Goal: Information Seeking & Learning: Check status

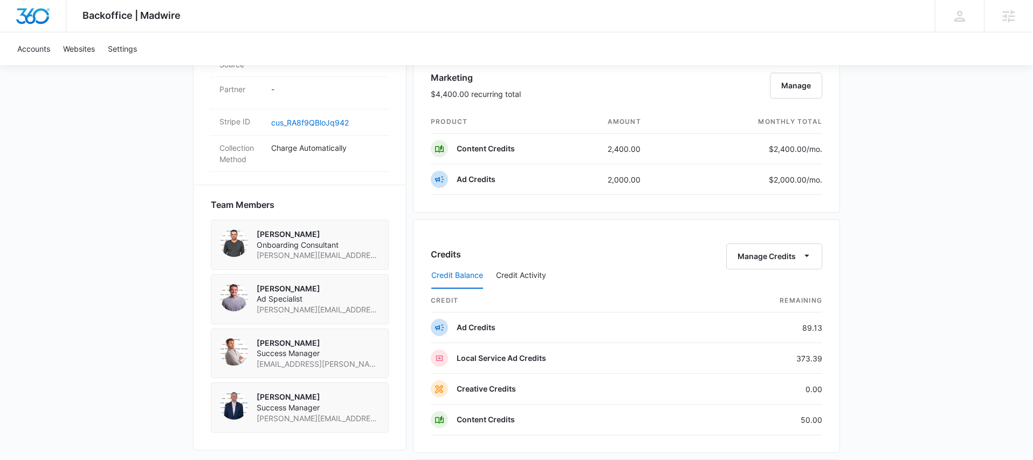
scroll to position [646, 0]
click at [807, 253] on icon "button" at bounding box center [806, 254] width 11 height 11
click at [780, 294] on button "Transfer Credits" at bounding box center [774, 290] width 95 height 16
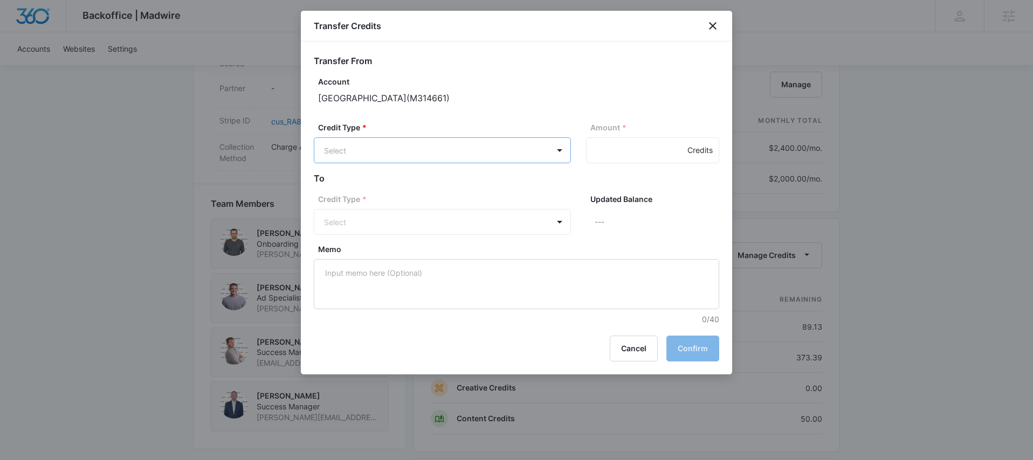
click at [498, 157] on body "Backoffice | Madwire Apps Settings MD Mike Davin Mike.Davin@madwire.com My Prof…" at bounding box center [516, 95] width 1033 height 1483
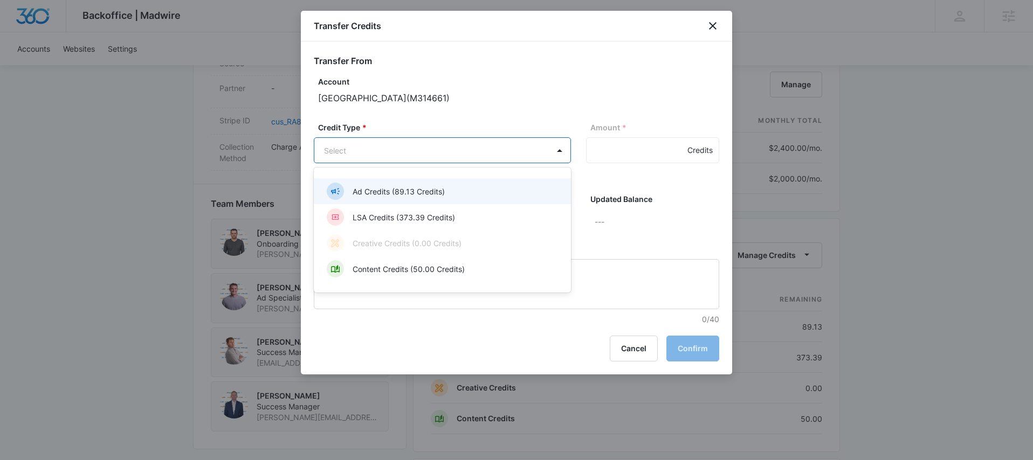
click at [473, 211] on div "LSA Credits (373.39 Credits)" at bounding box center [441, 217] width 229 height 17
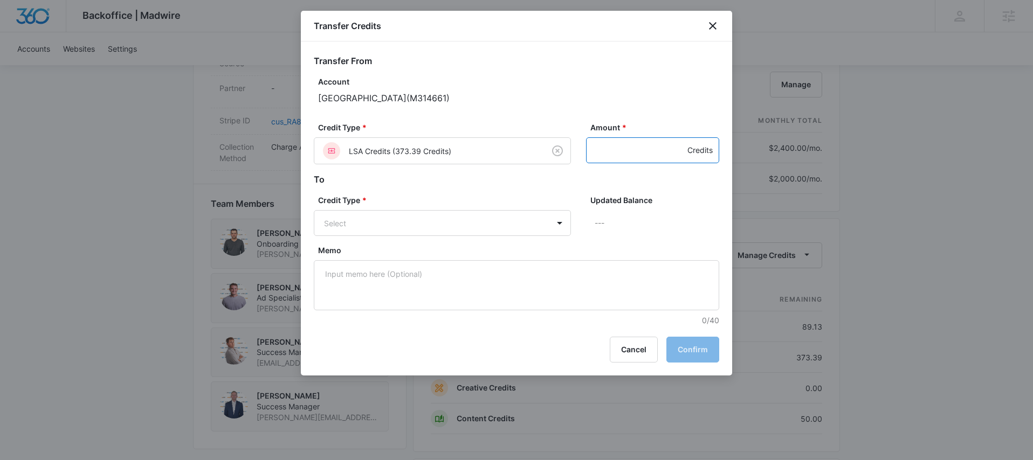
click at [597, 151] on input "Amount *" at bounding box center [652, 150] width 133 height 26
type input "200"
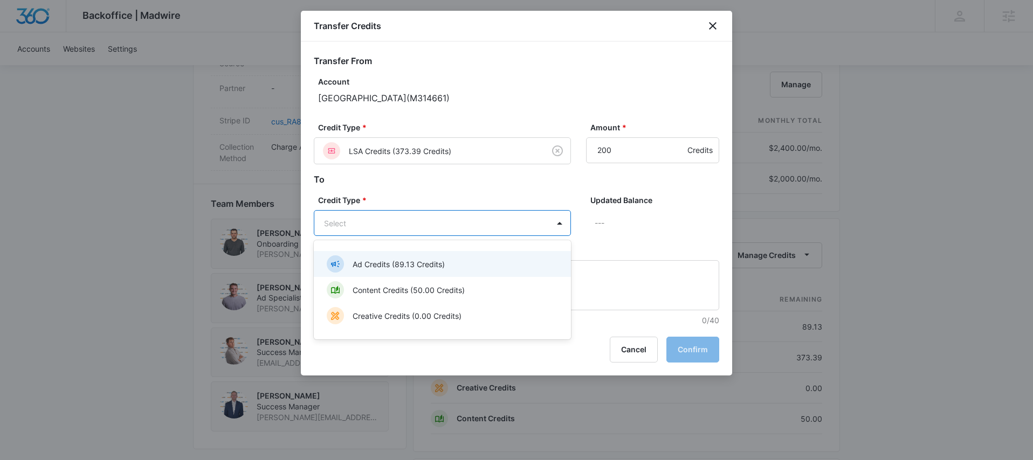
click at [536, 235] on body "Backoffice | Madwire Apps Settings MD Mike Davin Mike.Davin@madwire.com My Prof…" at bounding box center [516, 95] width 1033 height 1483
click at [467, 264] on div "Ad Credits (89.13 Credits)" at bounding box center [441, 263] width 229 height 17
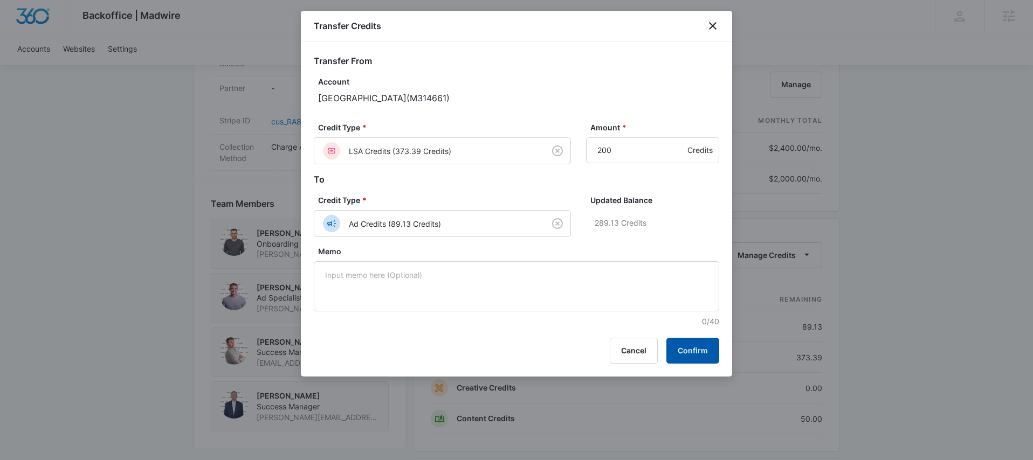
click at [684, 344] on button "Confirm" at bounding box center [692, 351] width 53 height 26
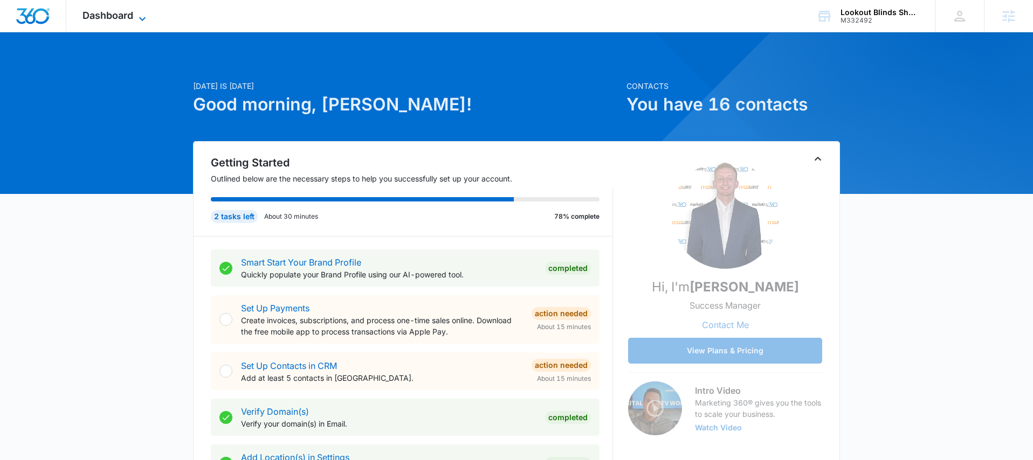
click at [140, 18] on icon at bounding box center [142, 18] width 13 height 13
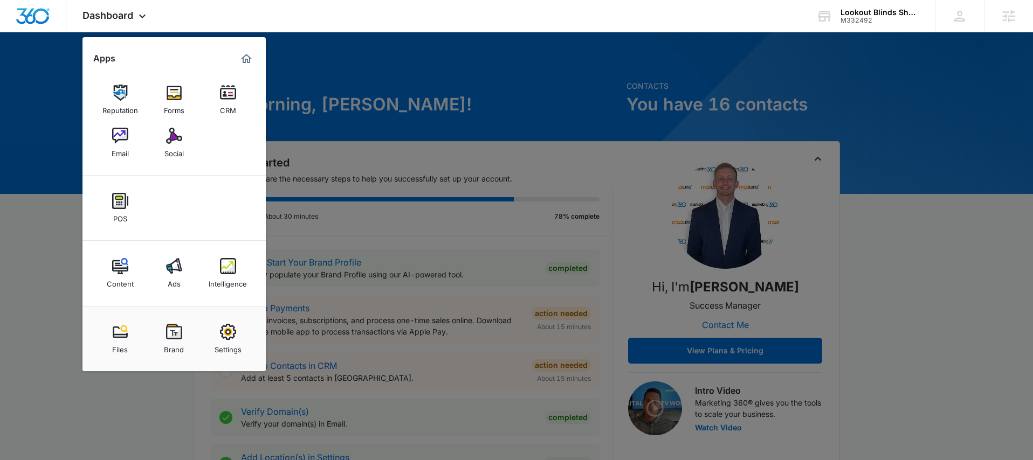
click at [350, 46] on div at bounding box center [516, 230] width 1033 height 460
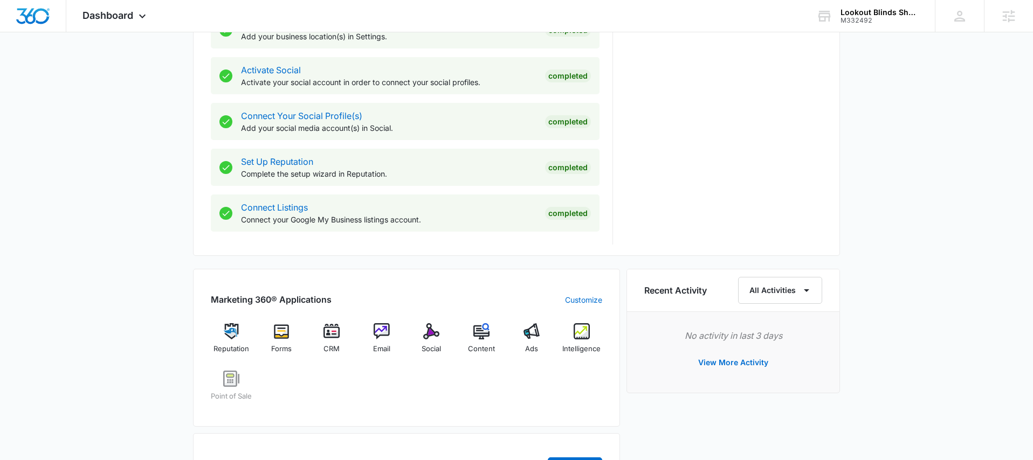
scroll to position [434, 0]
click at [570, 336] on div "Intelligence" at bounding box center [582, 341] width 42 height 39
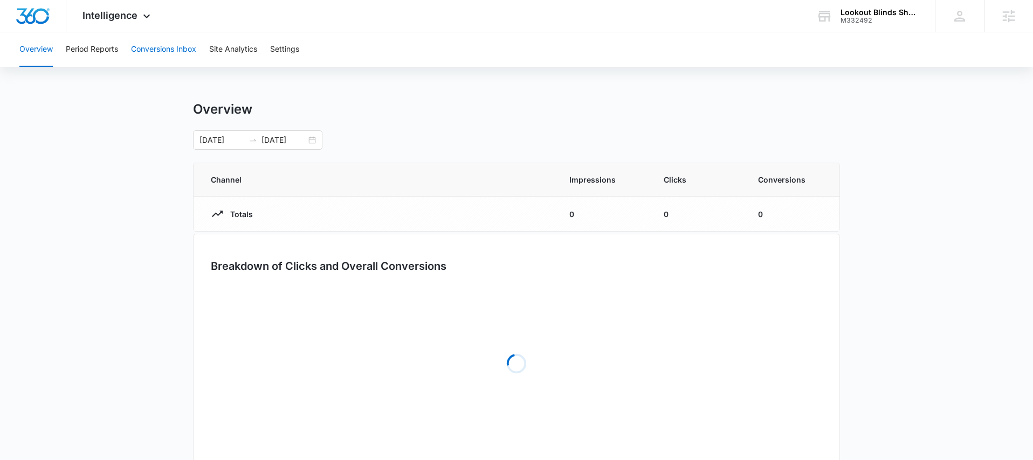
click at [164, 48] on button "Conversions Inbox" at bounding box center [163, 49] width 65 height 34
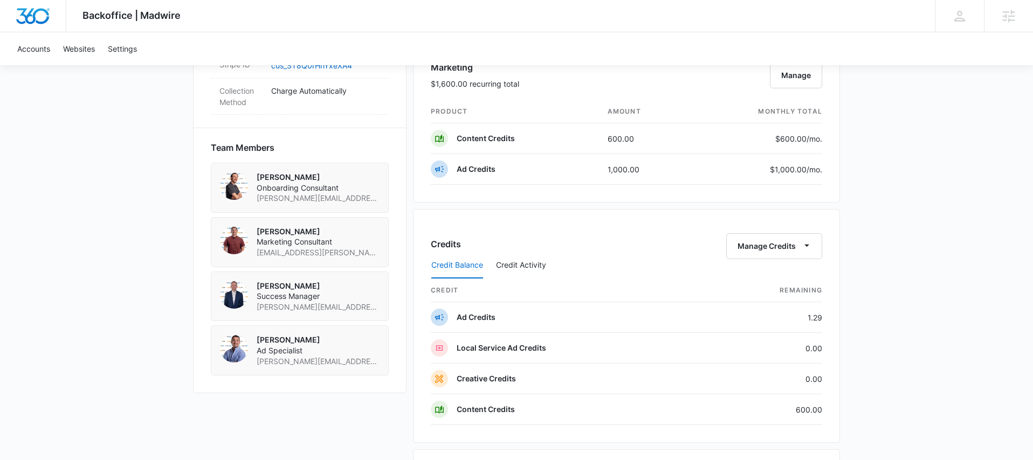
scroll to position [720, 0]
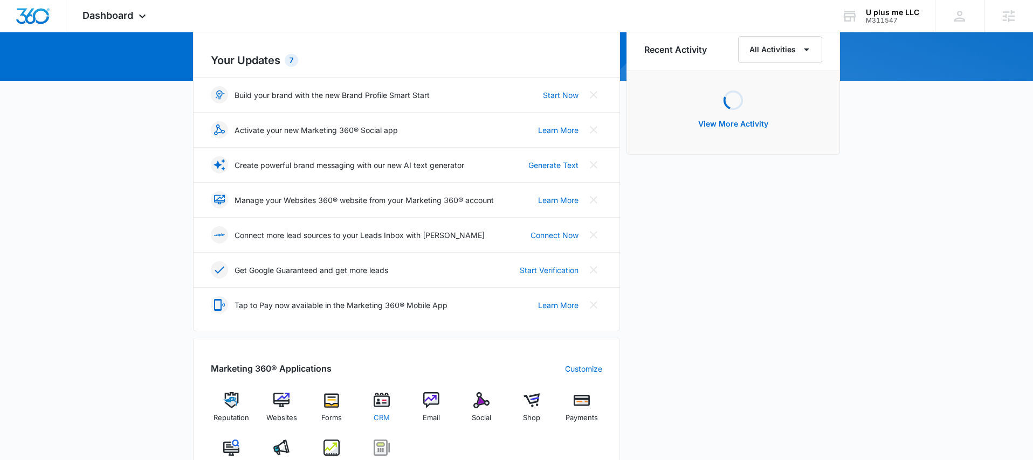
scroll to position [221, 0]
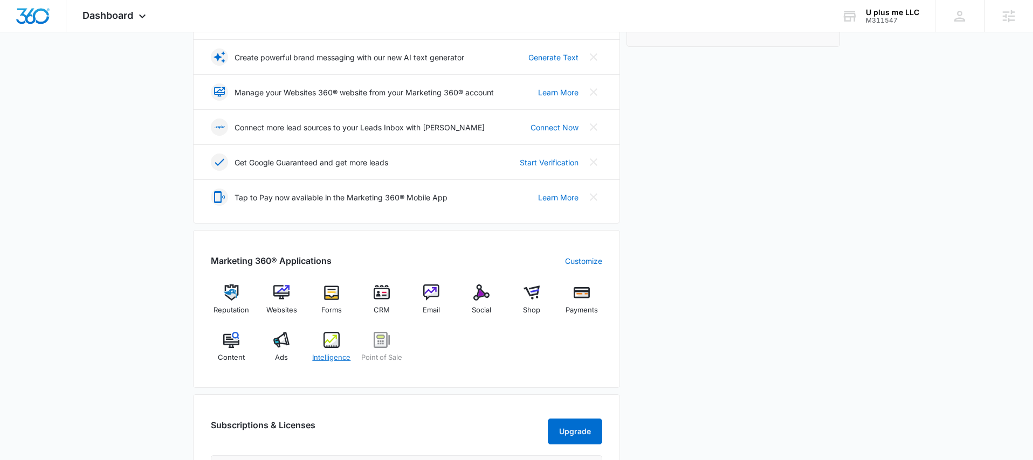
click at [338, 334] on img at bounding box center [331, 340] width 16 height 16
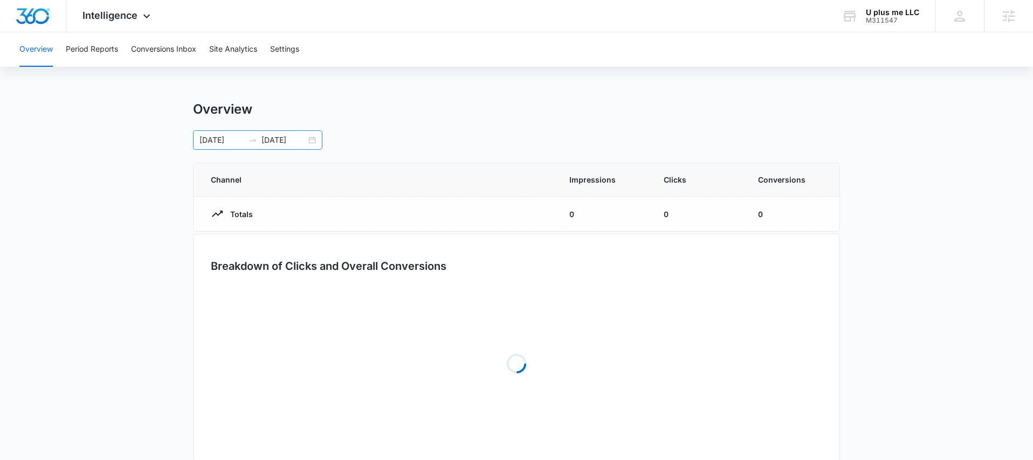
click at [310, 136] on div "08/01/2025 08/08/2025" at bounding box center [257, 139] width 129 height 19
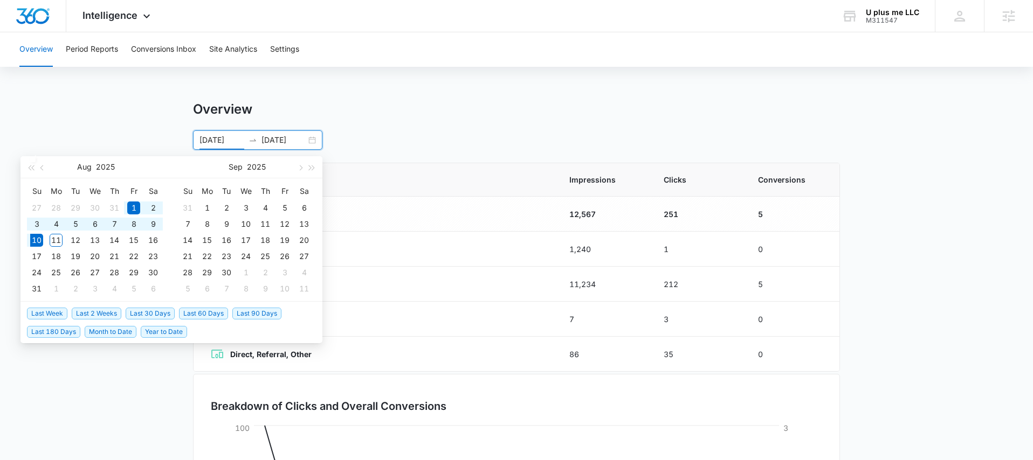
click at [154, 312] on span "Last 30 Days" at bounding box center [150, 314] width 49 height 12
type input "07/11/2025"
type input "08/10/2025"
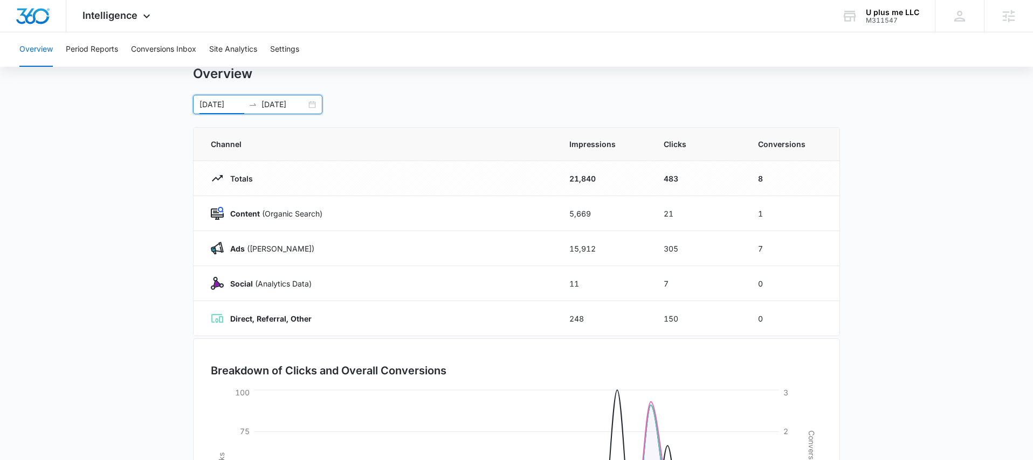
scroll to position [33, 0]
click at [95, 55] on button "Period Reports" at bounding box center [92, 49] width 52 height 34
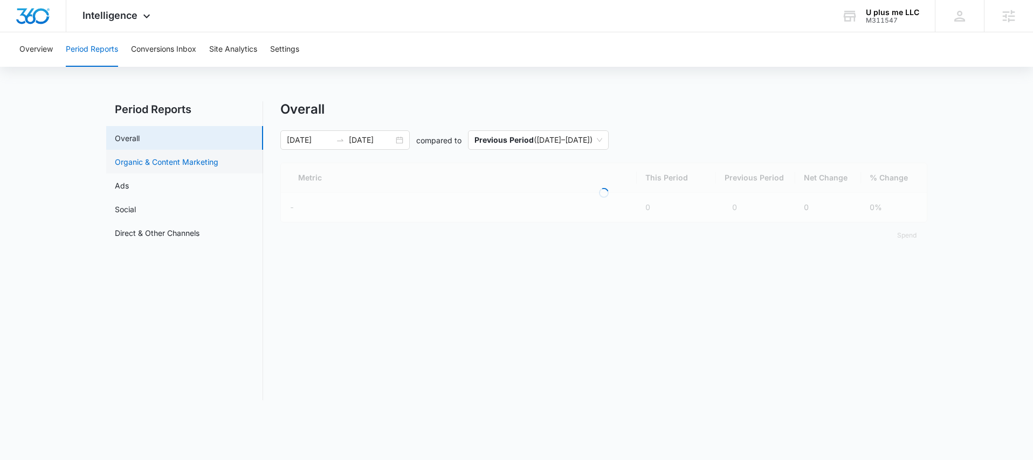
click at [139, 162] on link "Organic & Content Marketing" at bounding box center [166, 161] width 103 height 11
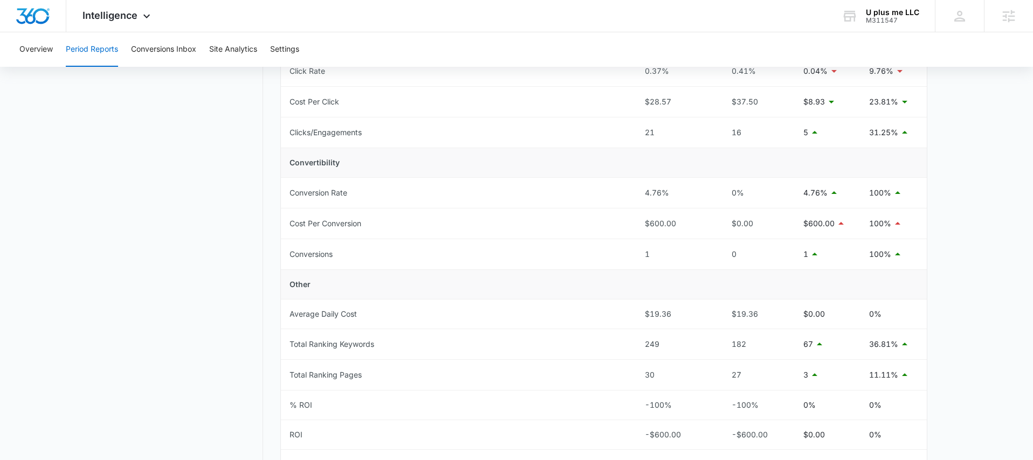
scroll to position [389, 0]
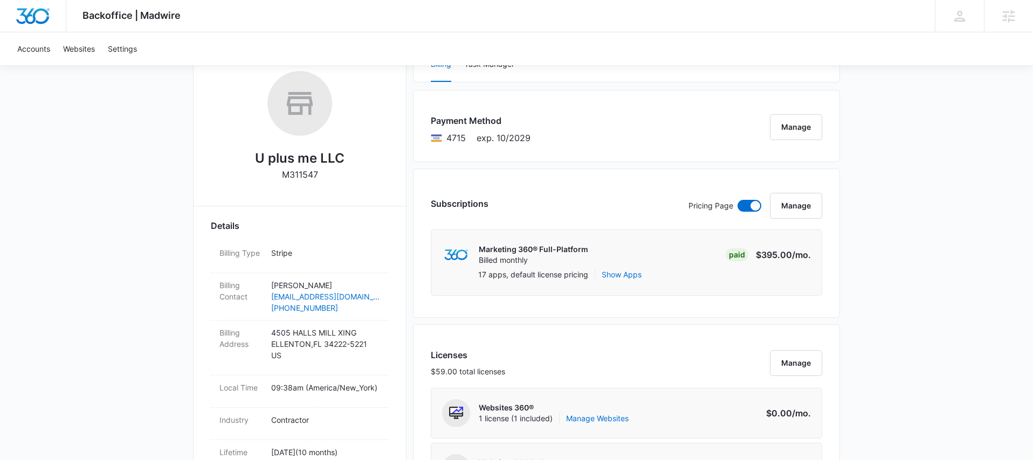
scroll to position [154, 0]
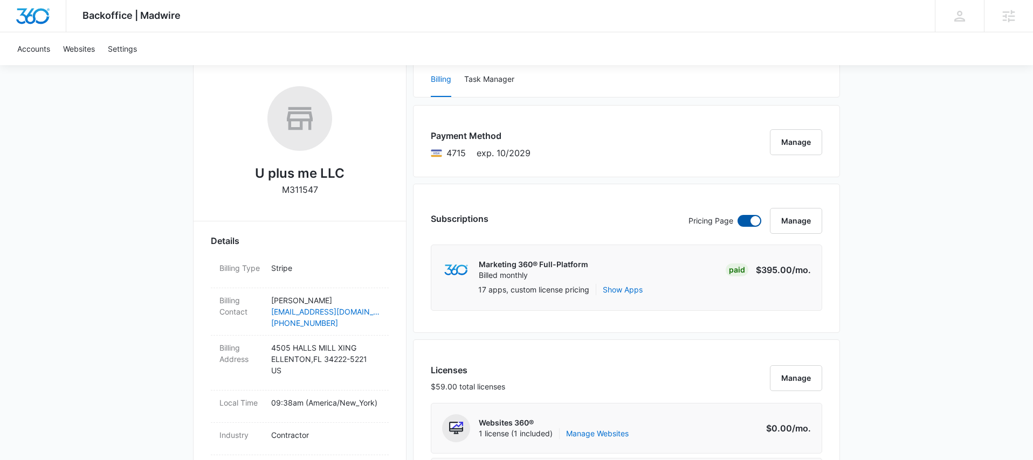
click at [742, 220] on span at bounding box center [749, 221] width 24 height 12
click at [737, 215] on input "checkbox" at bounding box center [737, 215] width 1 height 1
click at [742, 220] on span at bounding box center [743, 221] width 10 height 10
click at [737, 215] on input "checkbox" at bounding box center [737, 215] width 1 height 1
checkbox input "true"
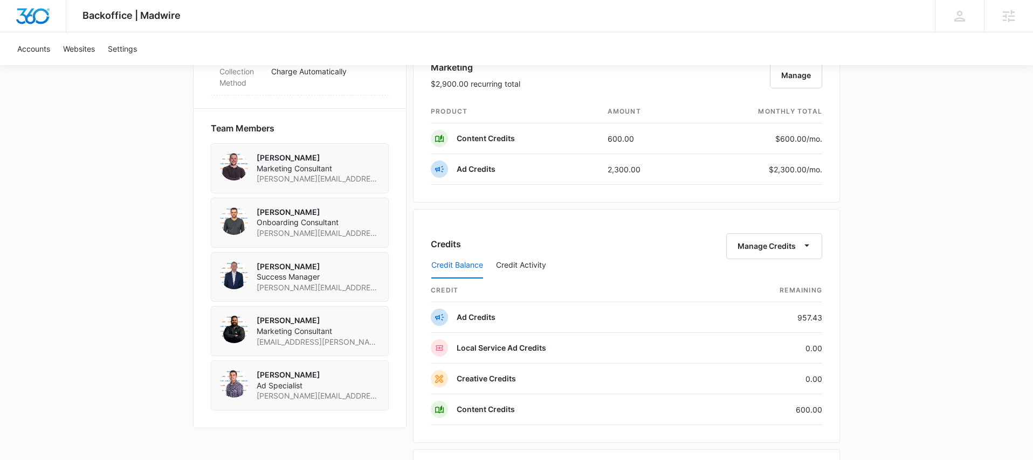
scroll to position [708, 0]
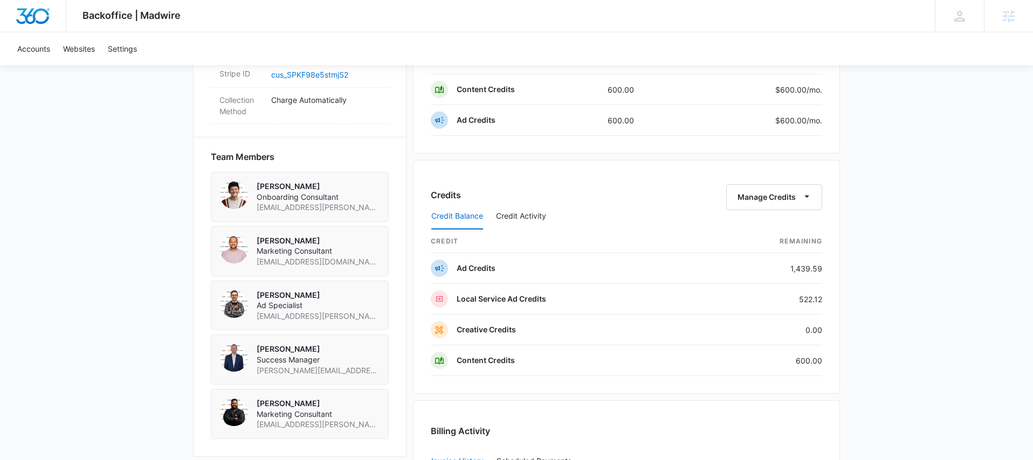
scroll to position [212, 0]
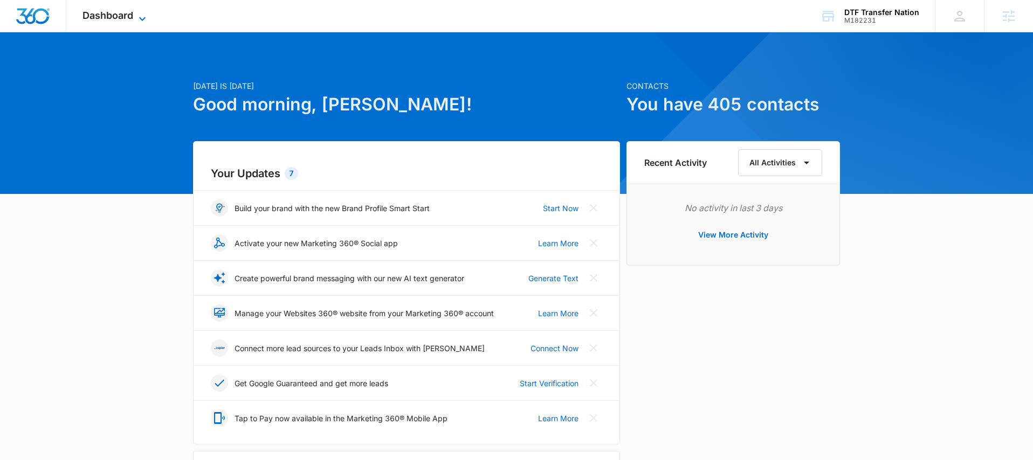
click at [140, 14] on icon at bounding box center [142, 18] width 13 height 13
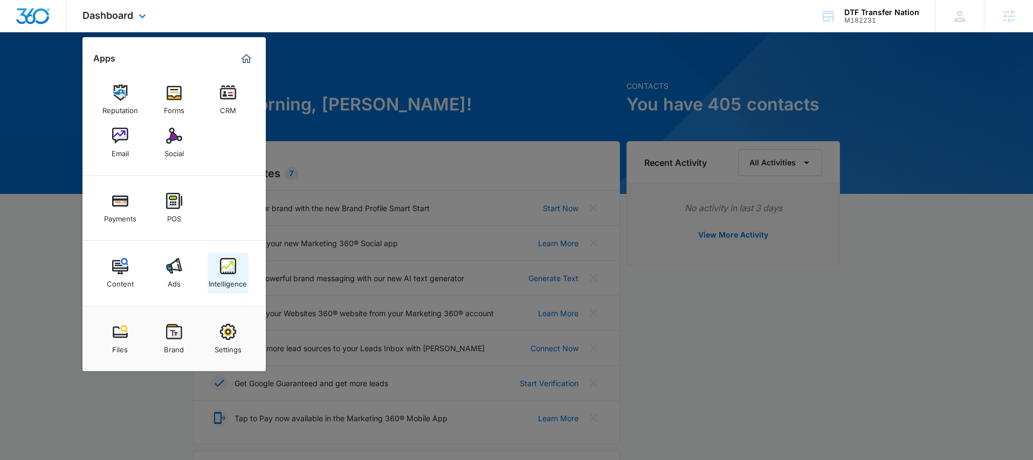
click at [238, 272] on link "Intelligence" at bounding box center [228, 273] width 41 height 41
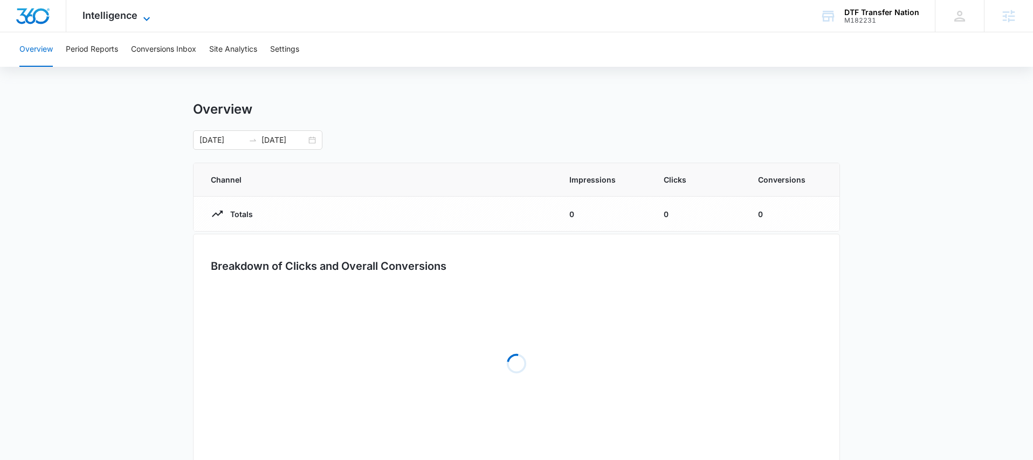
click at [112, 19] on span "Intelligence" at bounding box center [109, 15] width 55 height 11
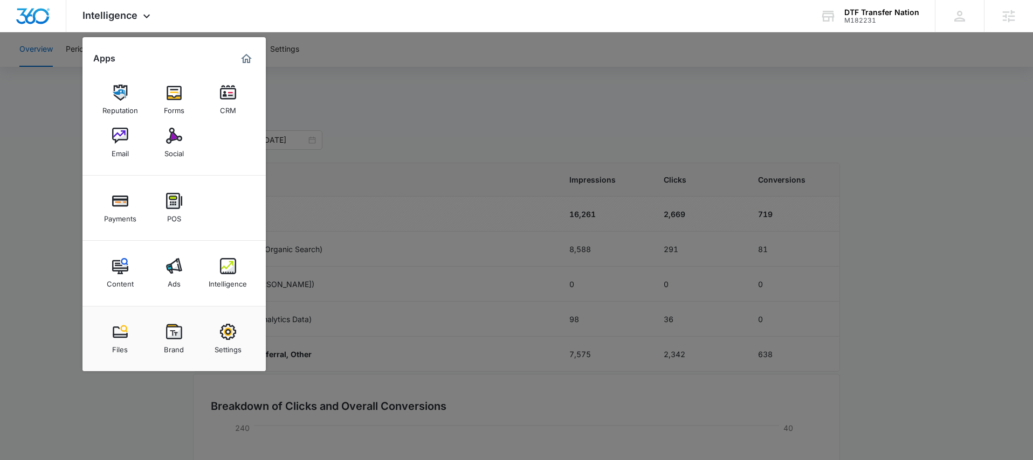
click at [372, 99] on div at bounding box center [516, 230] width 1033 height 460
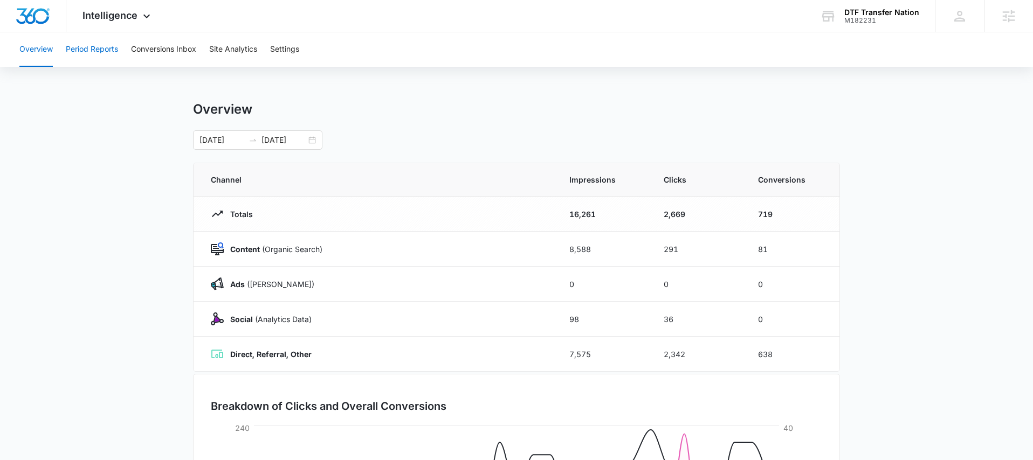
click at [109, 51] on button "Period Reports" at bounding box center [92, 49] width 52 height 34
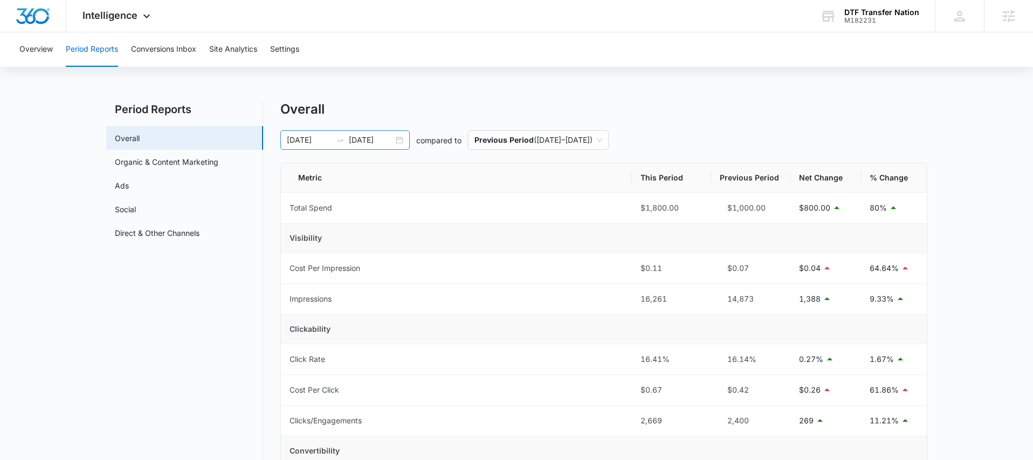
click at [398, 142] on div "07/07/2025 08/06/2025" at bounding box center [344, 139] width 129 height 19
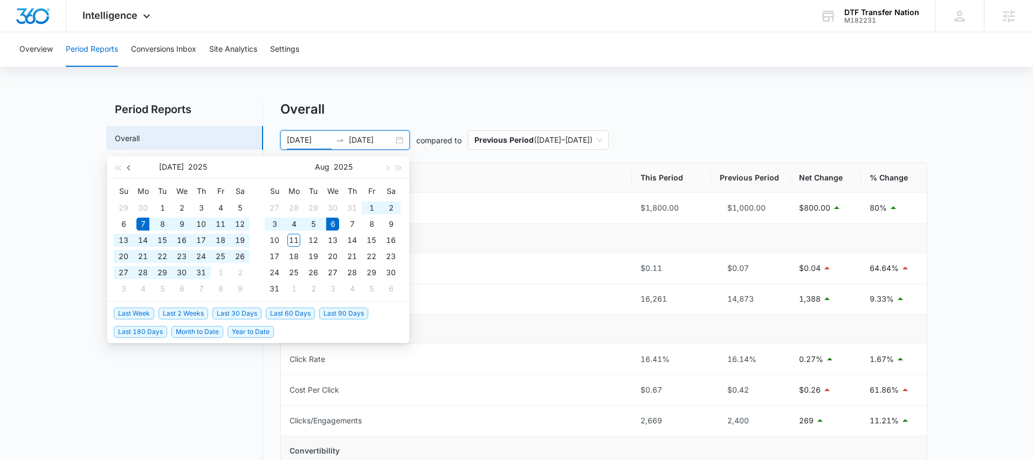
click at [128, 167] on span "button" at bounding box center [129, 167] width 5 height 5
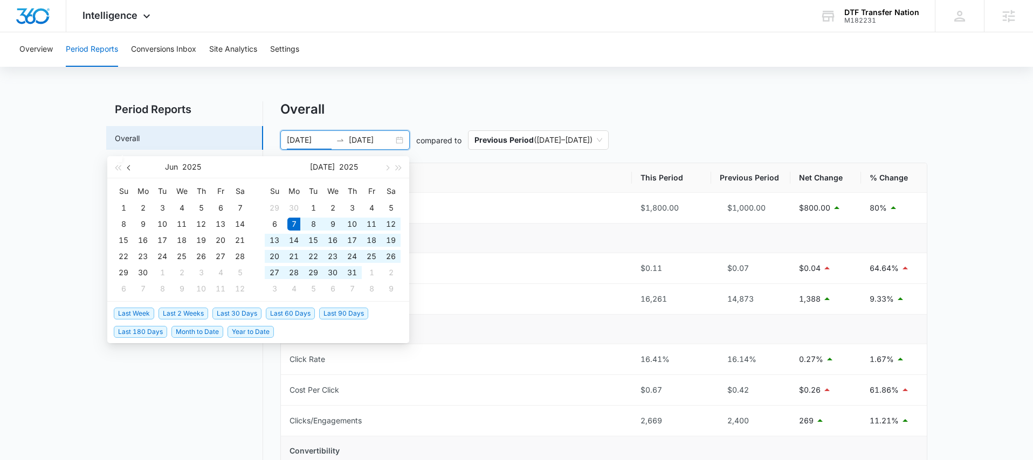
click at [128, 167] on span "button" at bounding box center [129, 167] width 5 height 5
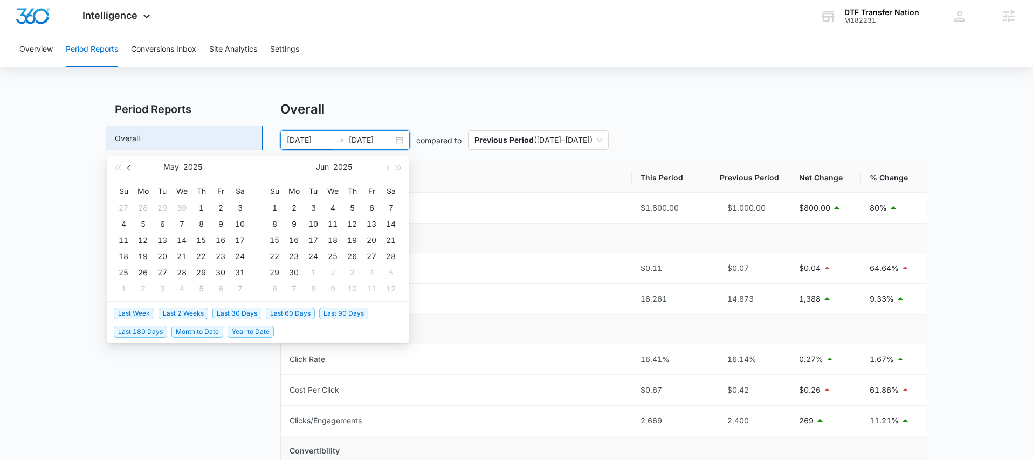
click at [128, 167] on span "button" at bounding box center [129, 167] width 5 height 5
type input "04/16/2025"
click at [184, 243] on div "16" at bounding box center [181, 240] width 13 height 13
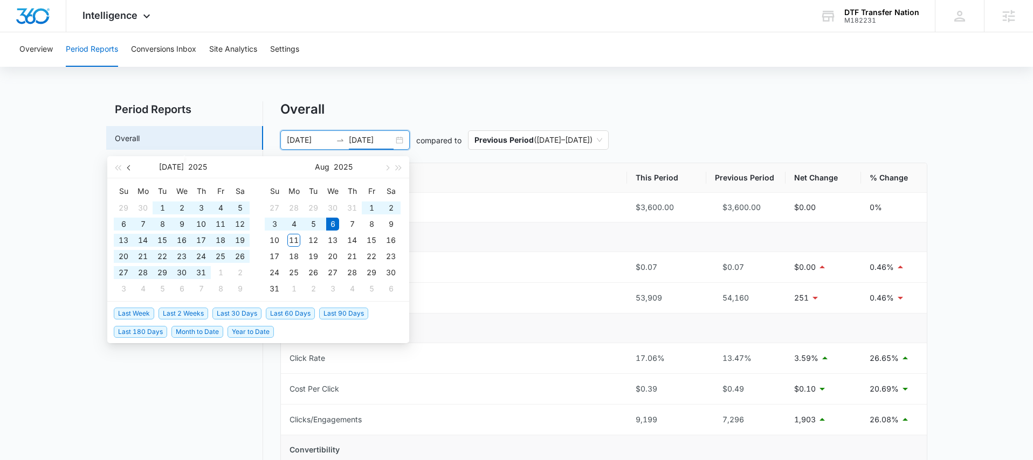
click at [129, 164] on button "button" at bounding box center [129, 167] width 12 height 22
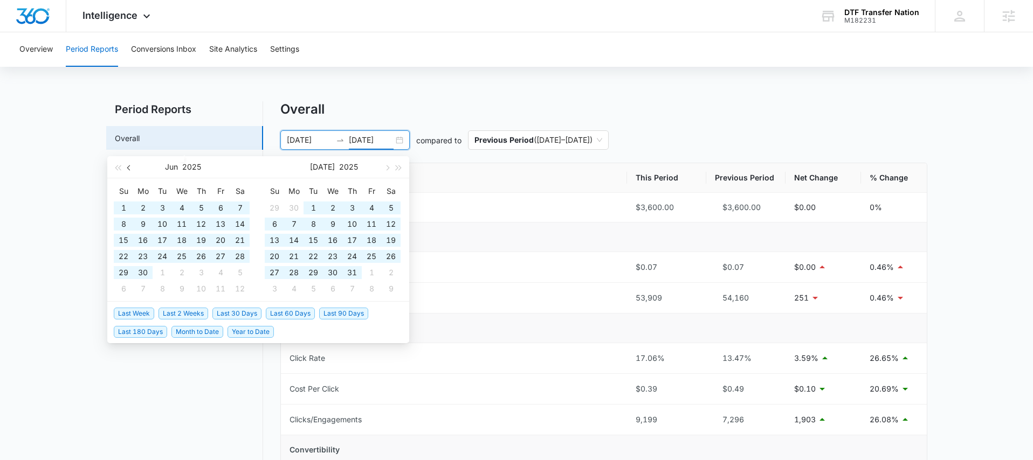
click at [129, 164] on button "button" at bounding box center [129, 167] width 12 height 22
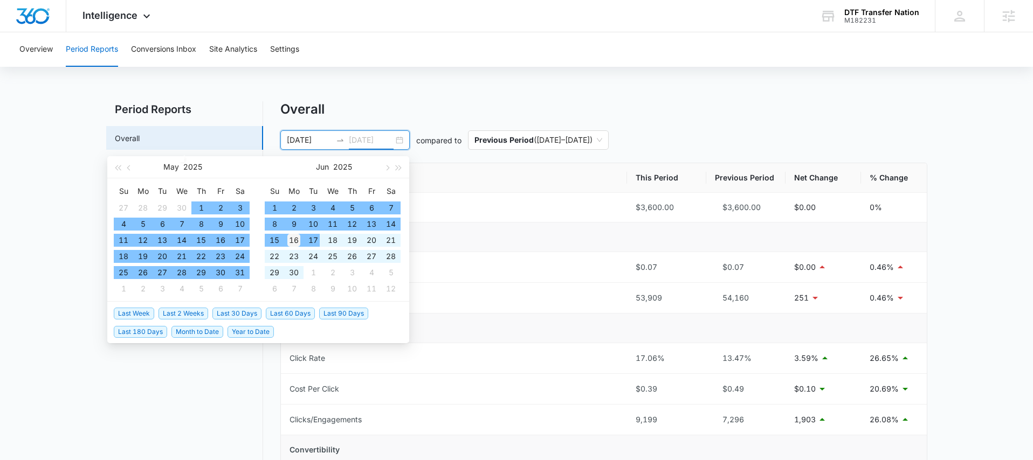
type input "06/16/2025"
click at [299, 239] on div "16" at bounding box center [293, 240] width 13 height 13
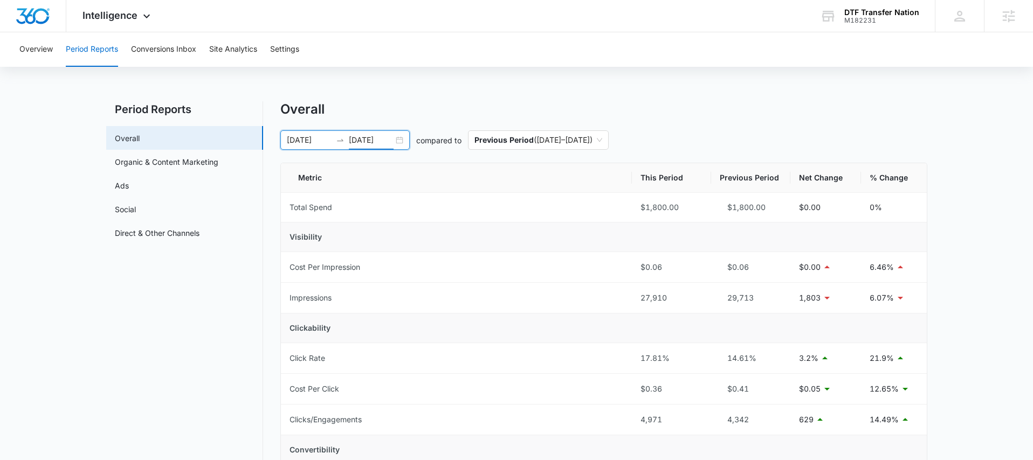
click at [129, 188] on link "Ads" at bounding box center [122, 185] width 14 height 11
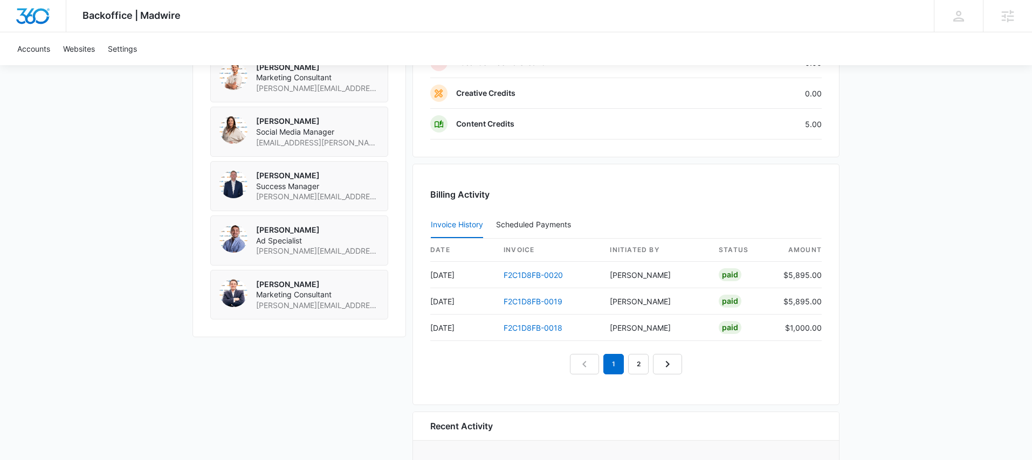
scroll to position [979, 0]
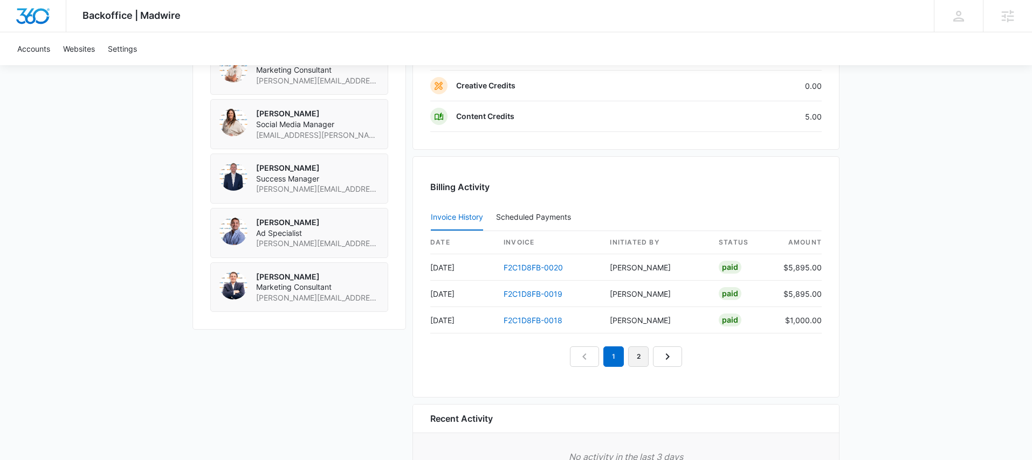
click at [645, 352] on link "2" at bounding box center [638, 357] width 20 height 20
click at [610, 356] on link "1" at bounding box center [601, 357] width 20 height 20
click at [632, 357] on link "2" at bounding box center [626, 357] width 20 height 20
click at [658, 357] on link "3" at bounding box center [650, 357] width 20 height 20
click at [658, 357] on link "4" at bounding box center [663, 357] width 20 height 20
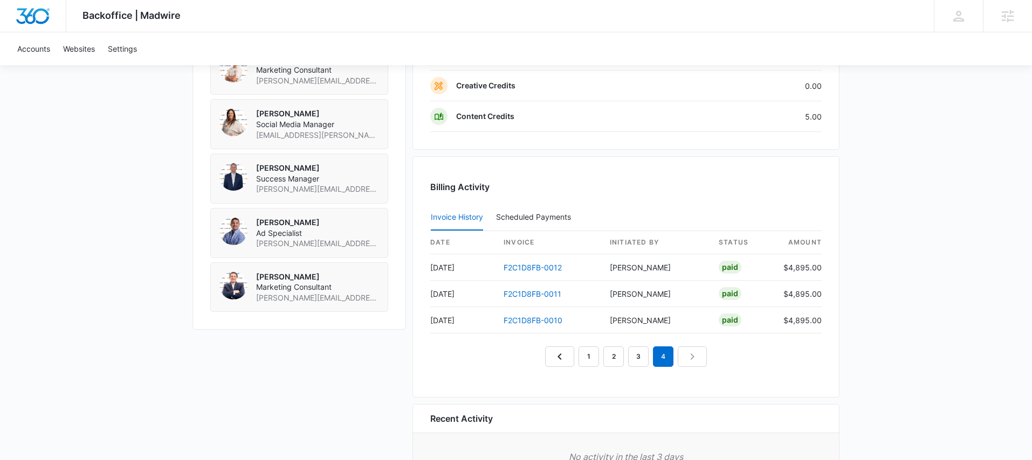
click at [686, 359] on nav "1 2 3 4" at bounding box center [626, 357] width 162 height 20
click at [688, 358] on nav "1 2 3 4" at bounding box center [626, 357] width 162 height 20
click at [667, 358] on em "4" at bounding box center [663, 357] width 20 height 20
click at [685, 360] on nav "1 2 3 4" at bounding box center [626, 357] width 162 height 20
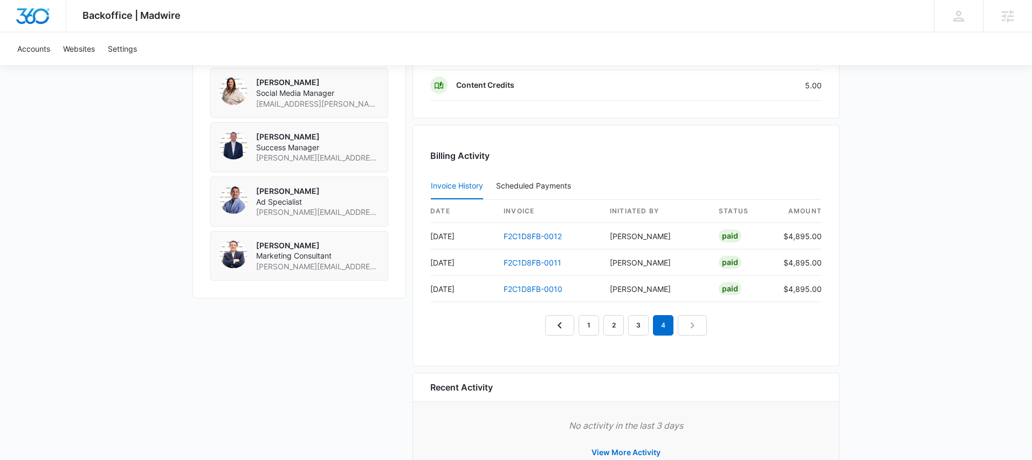
scroll to position [959, 0]
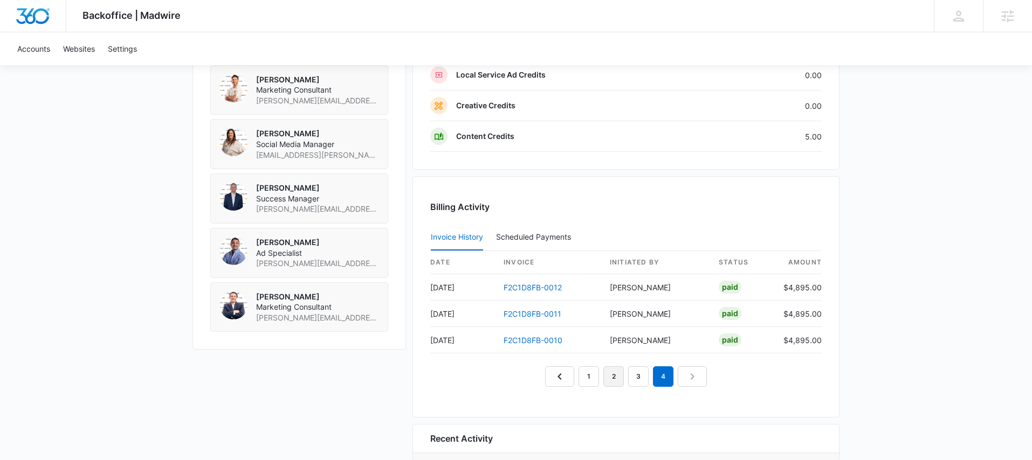
click at [612, 378] on link "2" at bounding box center [613, 377] width 20 height 20
click at [643, 377] on link "3" at bounding box center [638, 377] width 20 height 20
click at [656, 379] on link "4" at bounding box center [663, 377] width 20 height 20
click at [672, 379] on link "5" at bounding box center [675, 377] width 20 height 20
click at [614, 376] on link "3" at bounding box center [613, 377] width 20 height 20
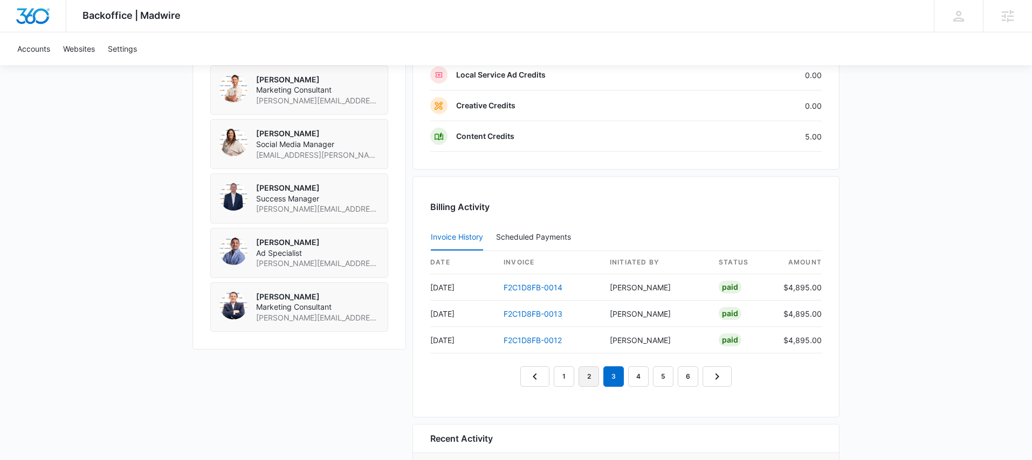
click at [594, 379] on link "2" at bounding box center [588, 377] width 20 height 20
click at [614, 376] on link "3" at bounding box center [613, 377] width 20 height 20
click at [596, 376] on link "2" at bounding box center [588, 377] width 20 height 20
